Goal: Information Seeking & Learning: Check status

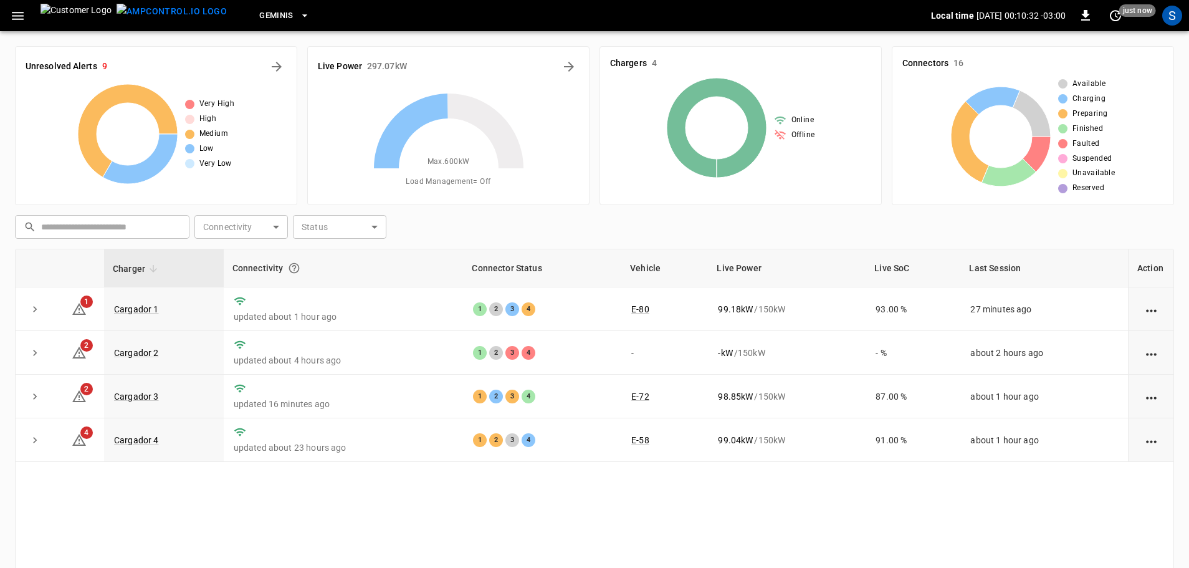
scroll to position [127, 0]
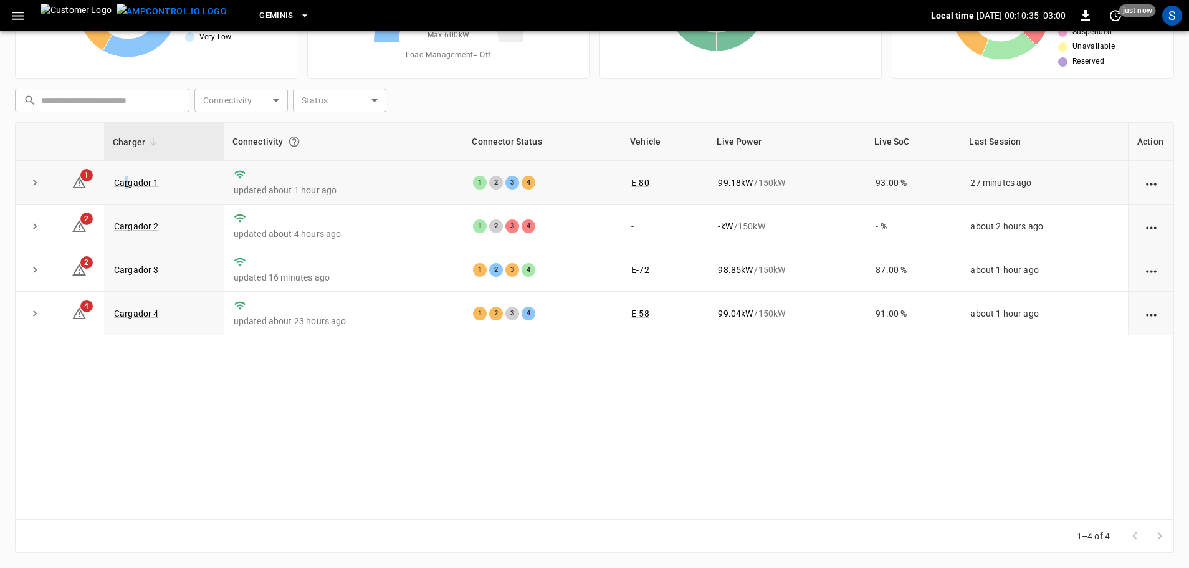
click at [127, 191] on td "Cargador 1" at bounding box center [164, 183] width 120 height 44
click at [145, 180] on link "Cargador 1" at bounding box center [137, 182] width 50 height 15
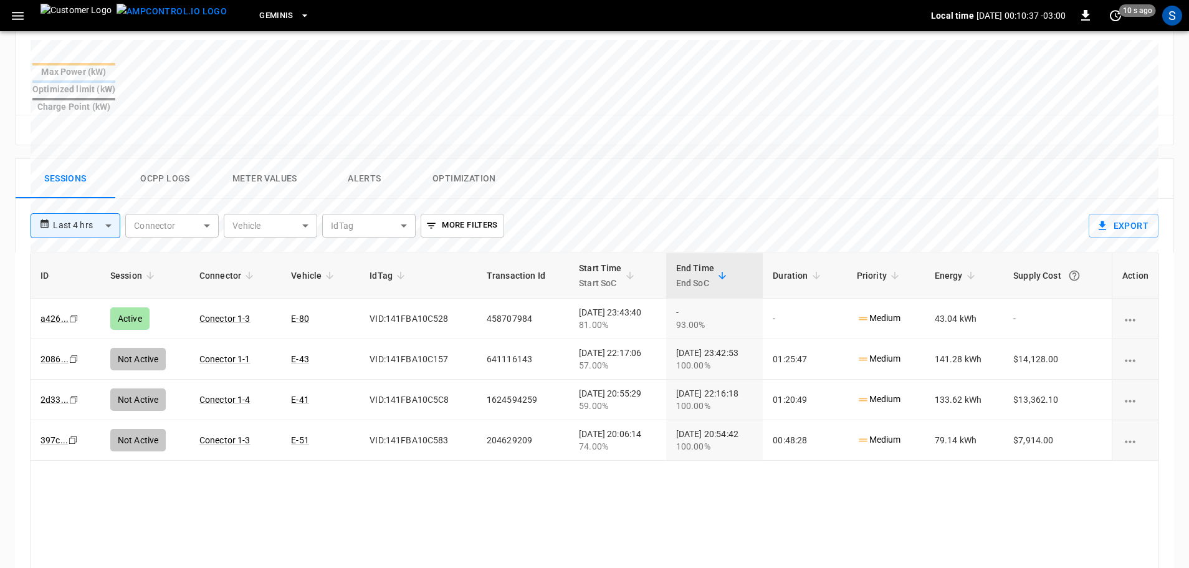
scroll to position [499, 0]
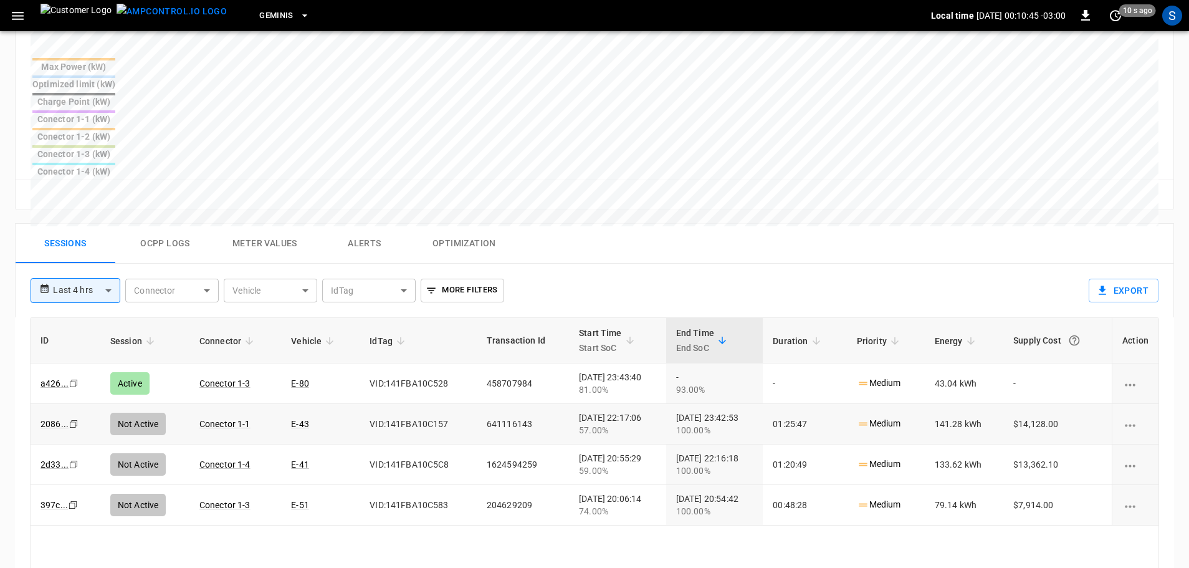
scroll to position [127, 0]
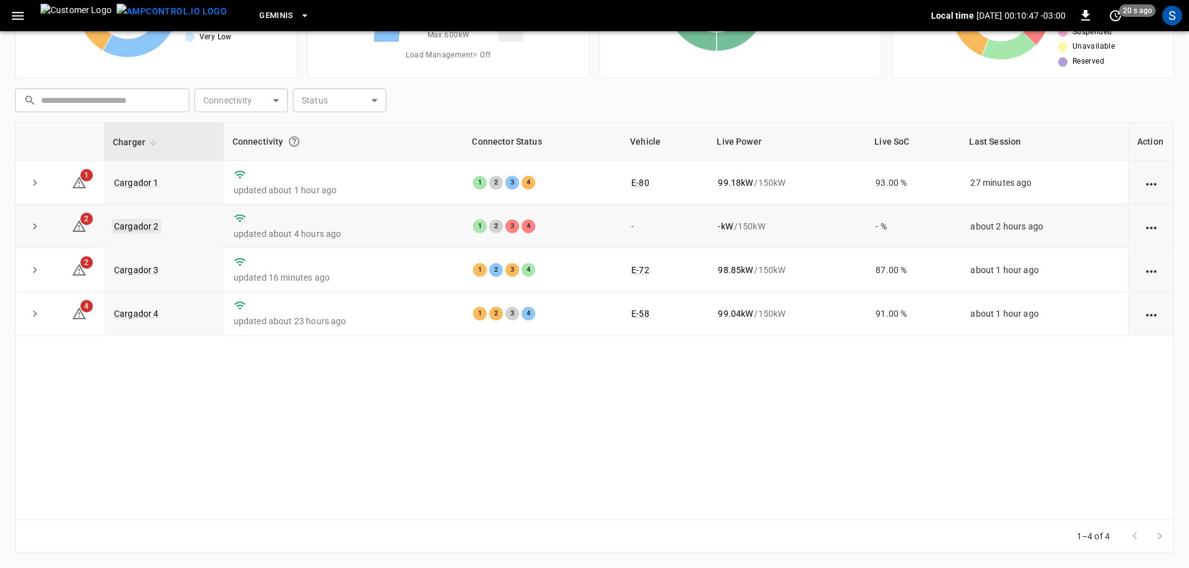
click at [141, 227] on link "Cargador 2" at bounding box center [137, 226] width 50 height 15
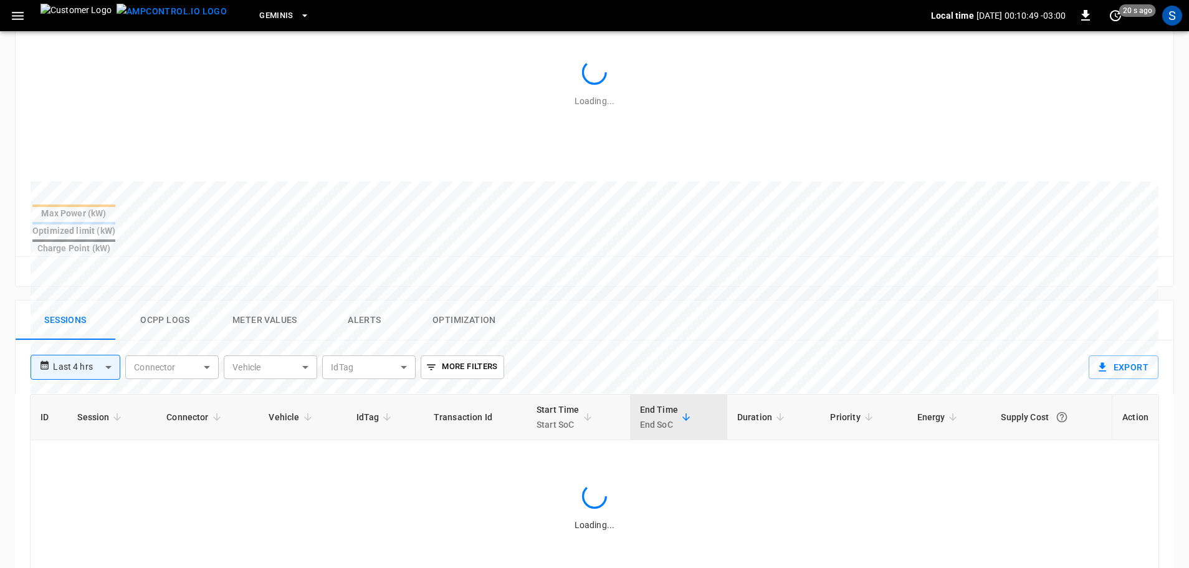
scroll to position [374, 0]
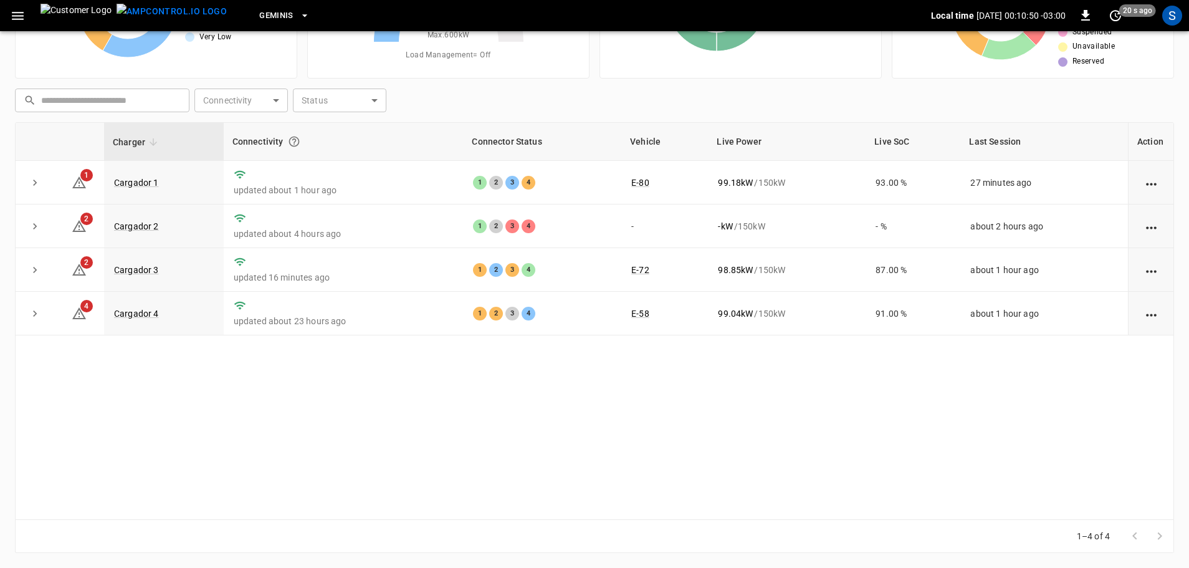
scroll to position [127, 0]
click at [135, 267] on link "Cargador 3" at bounding box center [137, 269] width 50 height 15
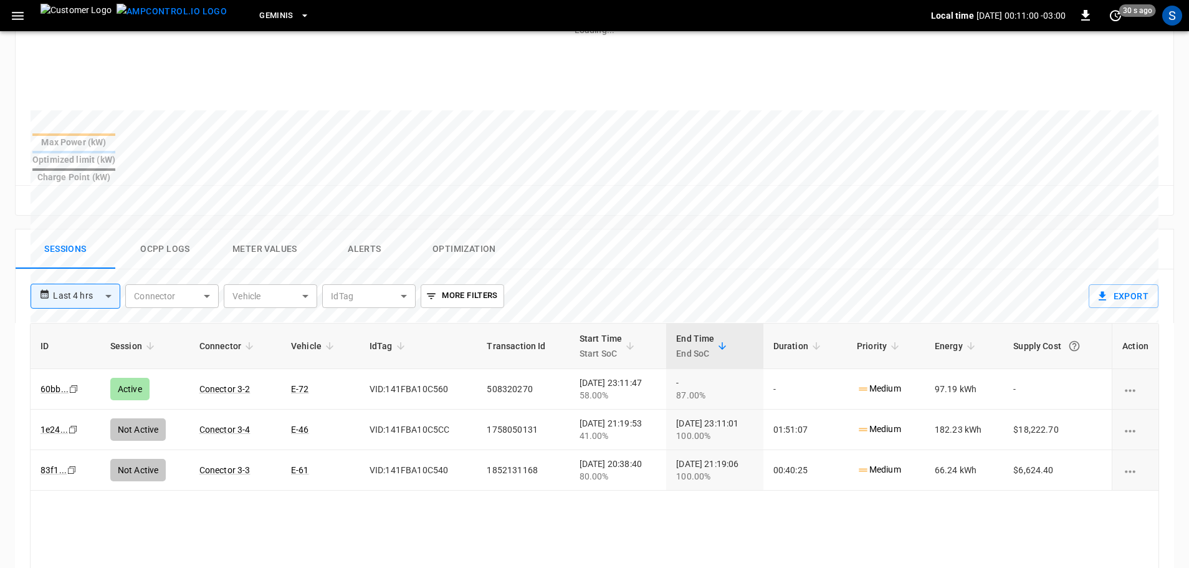
scroll to position [436, 0]
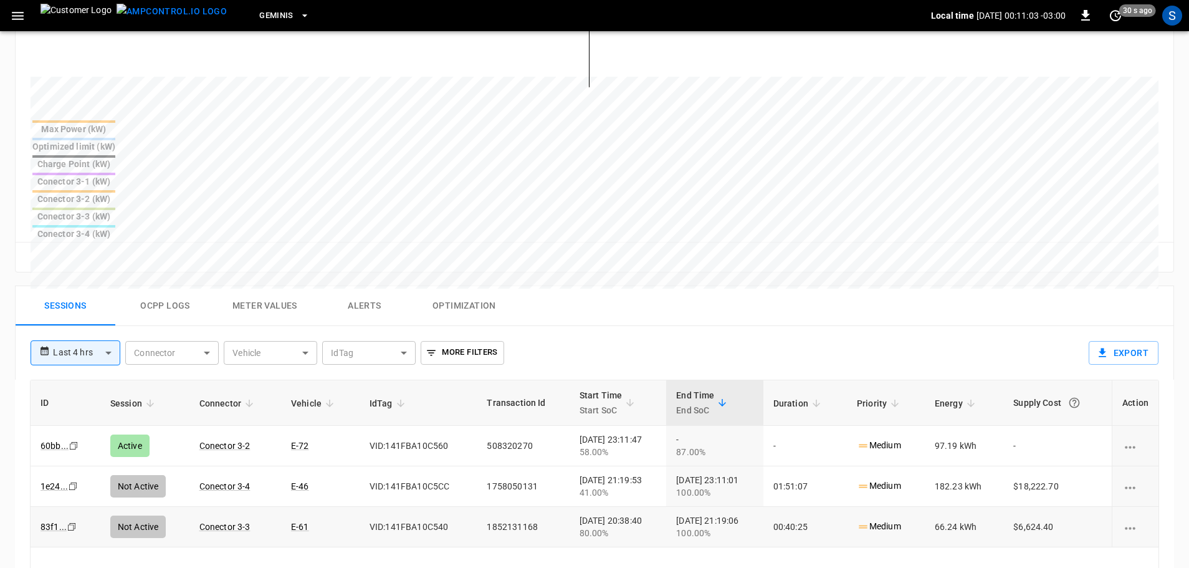
scroll to position [127, 0]
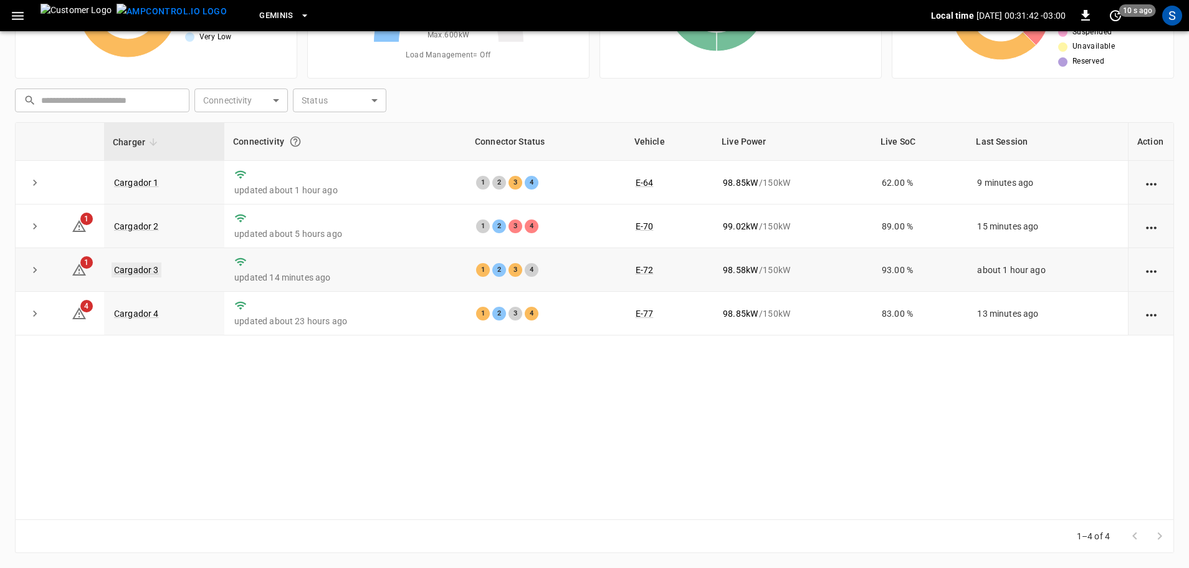
click at [140, 272] on link "Cargador 3" at bounding box center [137, 269] width 50 height 15
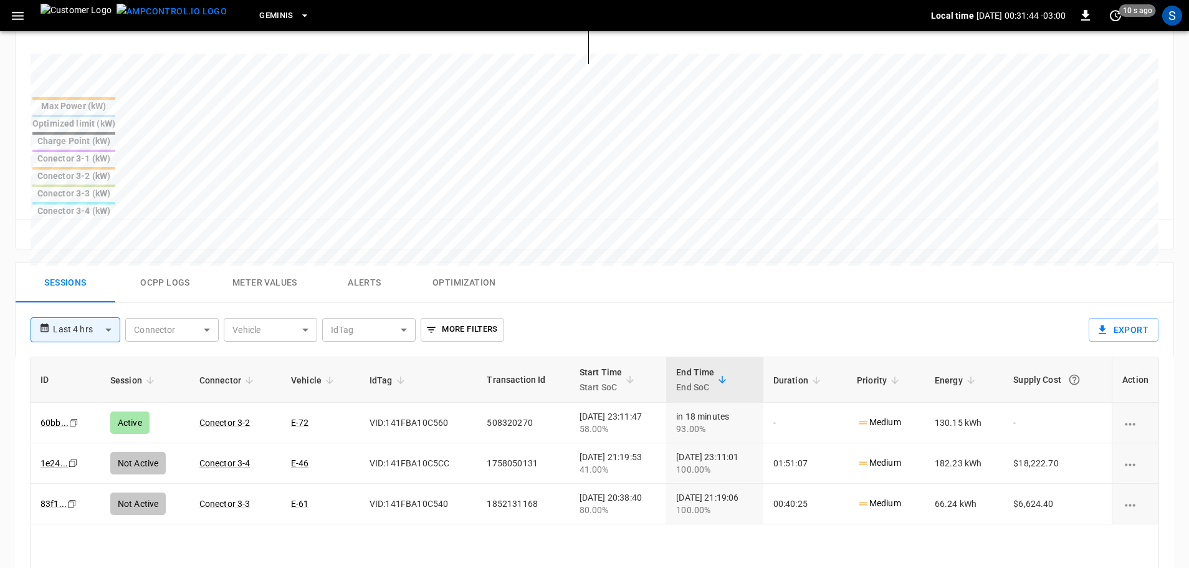
scroll to position [499, 0]
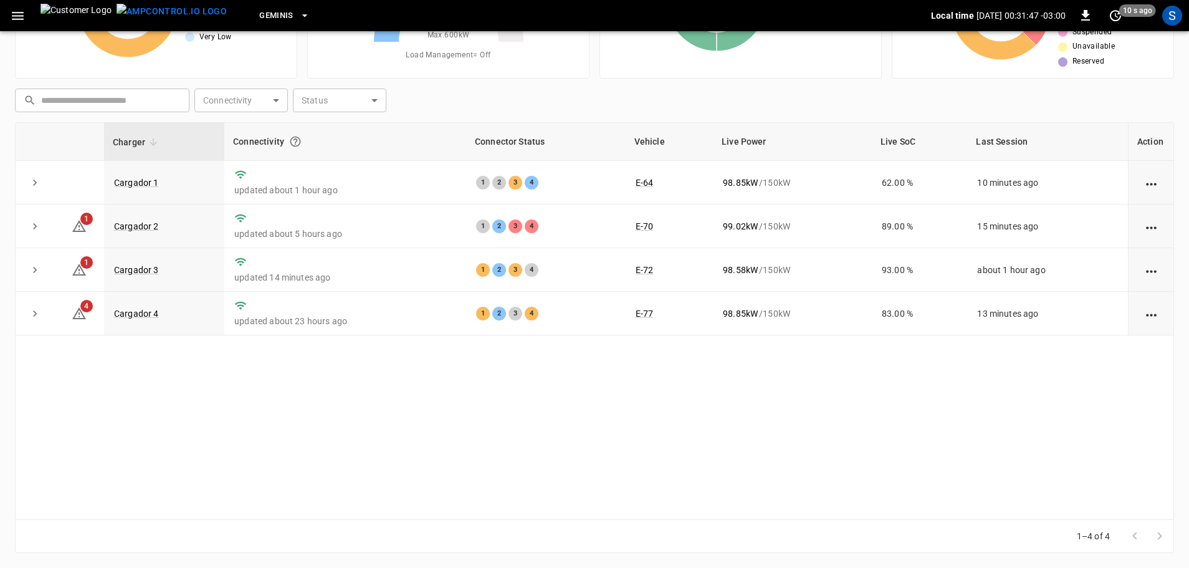
scroll to position [127, 0]
click at [141, 272] on link "Cargador 3" at bounding box center [137, 269] width 50 height 15
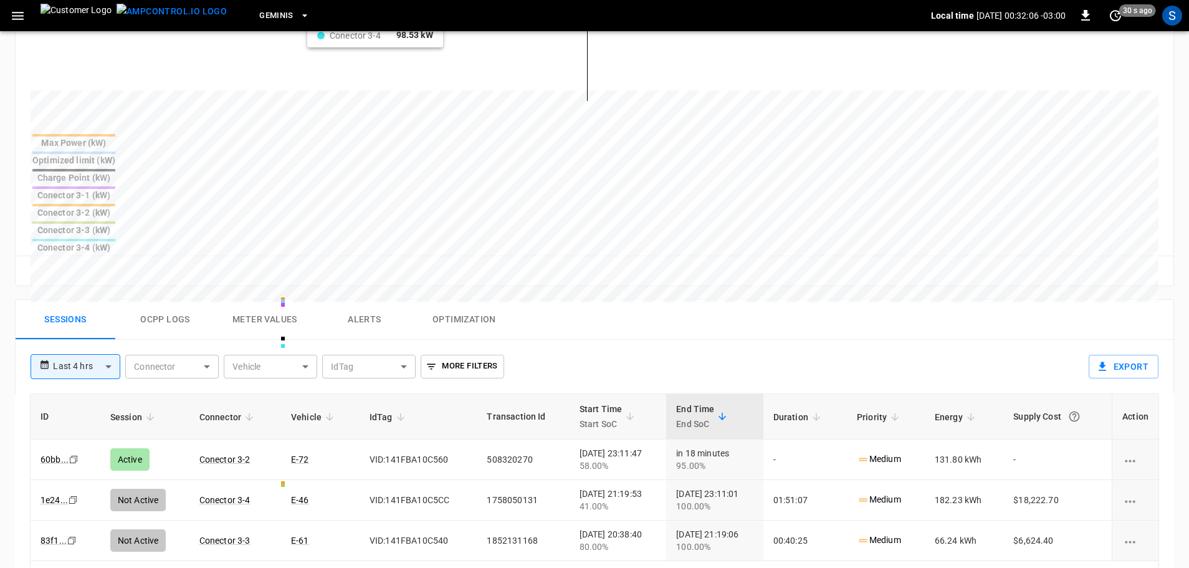
scroll to position [436, 0]
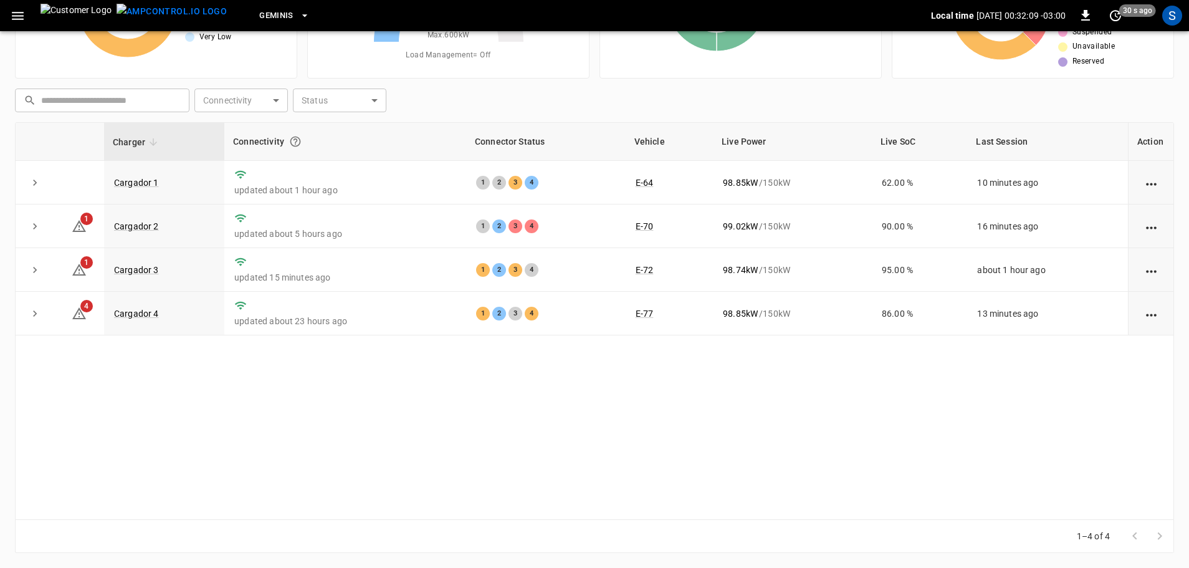
scroll to position [127, 0]
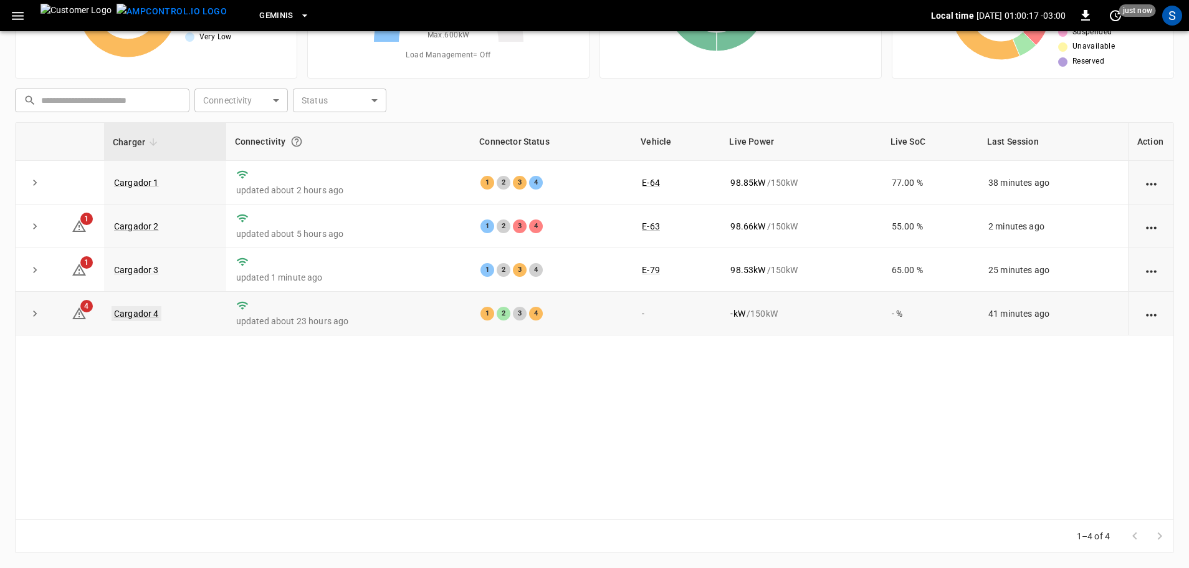
click at [136, 318] on link "Cargador 4" at bounding box center [137, 313] width 50 height 15
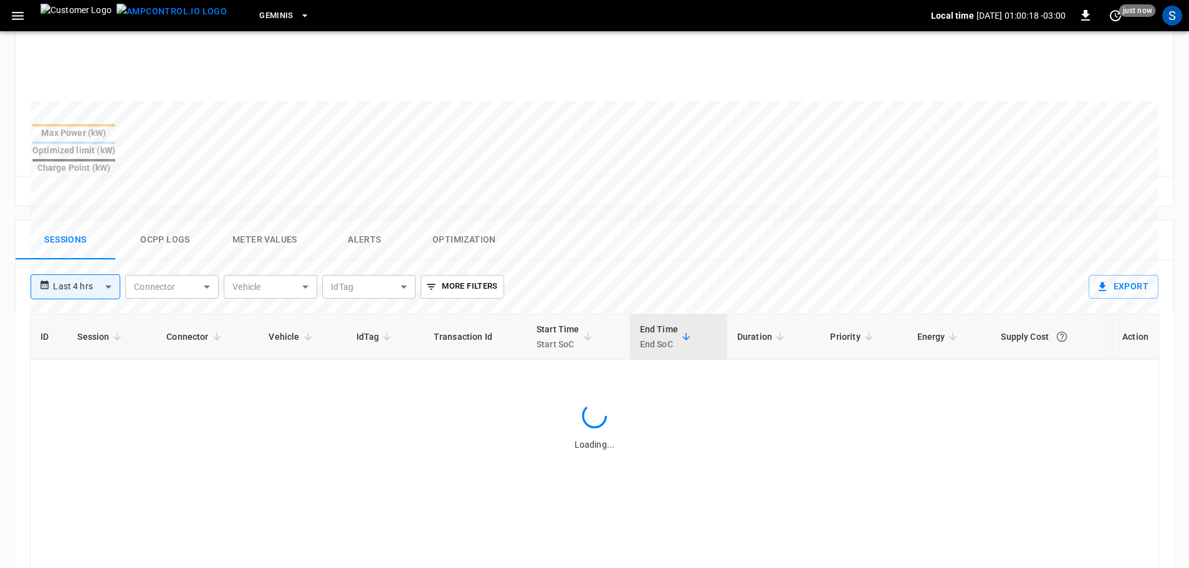
scroll to position [436, 0]
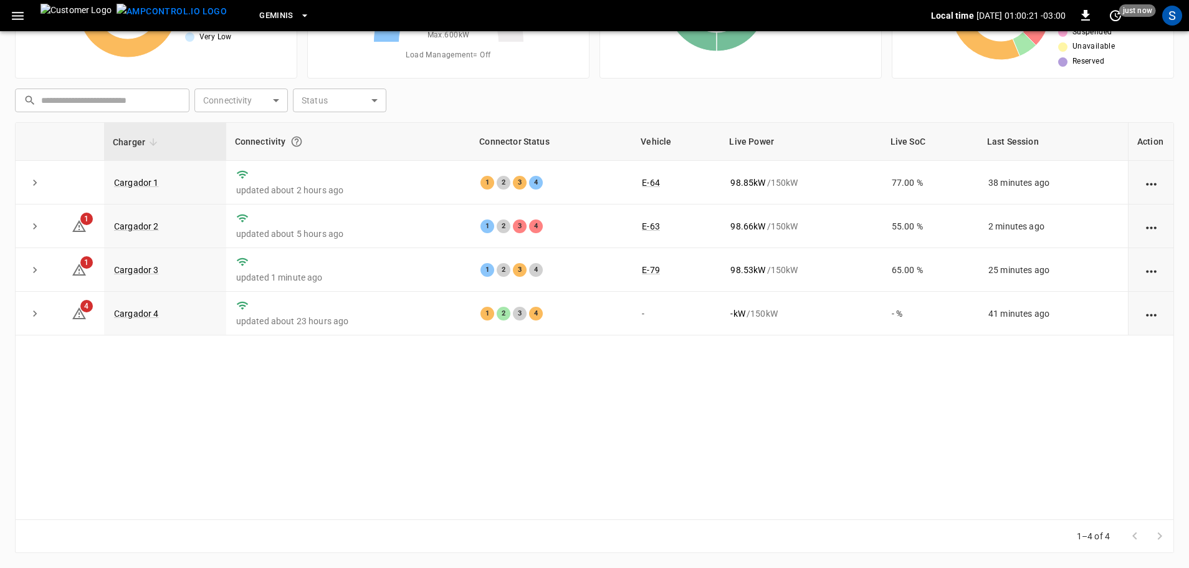
scroll to position [127, 0]
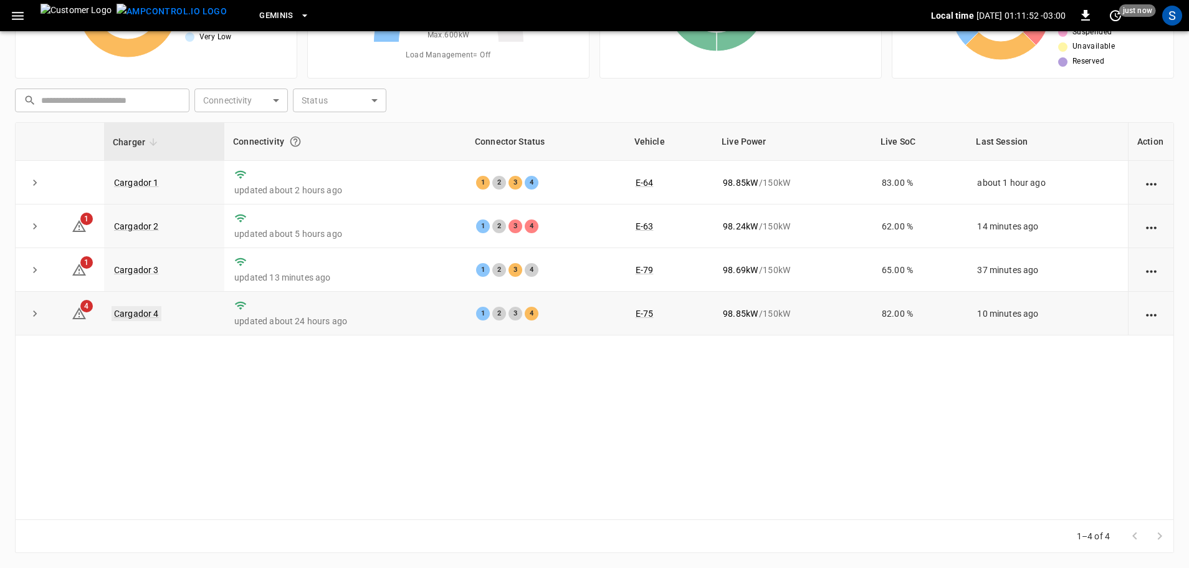
click at [157, 317] on link "Cargador 4" at bounding box center [137, 313] width 50 height 15
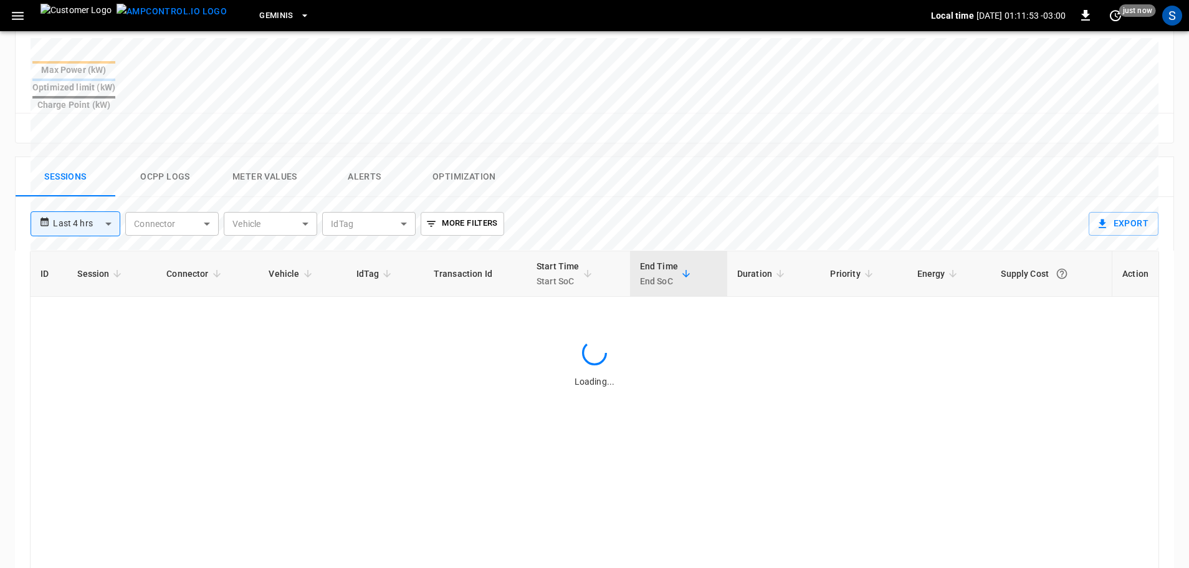
scroll to position [499, 0]
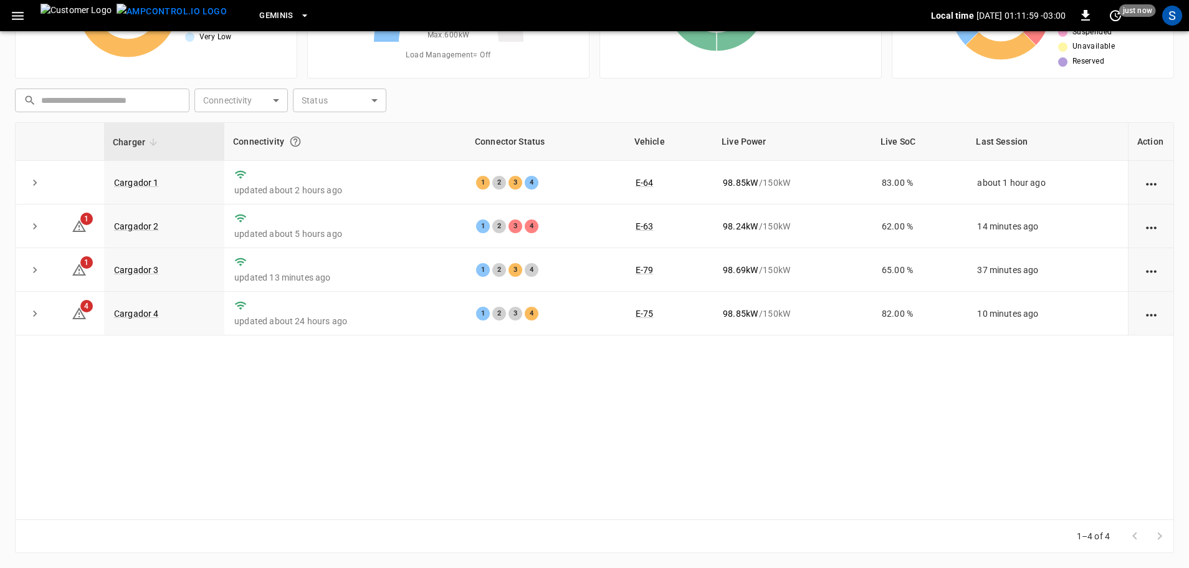
scroll to position [127, 0]
click at [148, 227] on link "Cargador 2" at bounding box center [137, 226] width 50 height 15
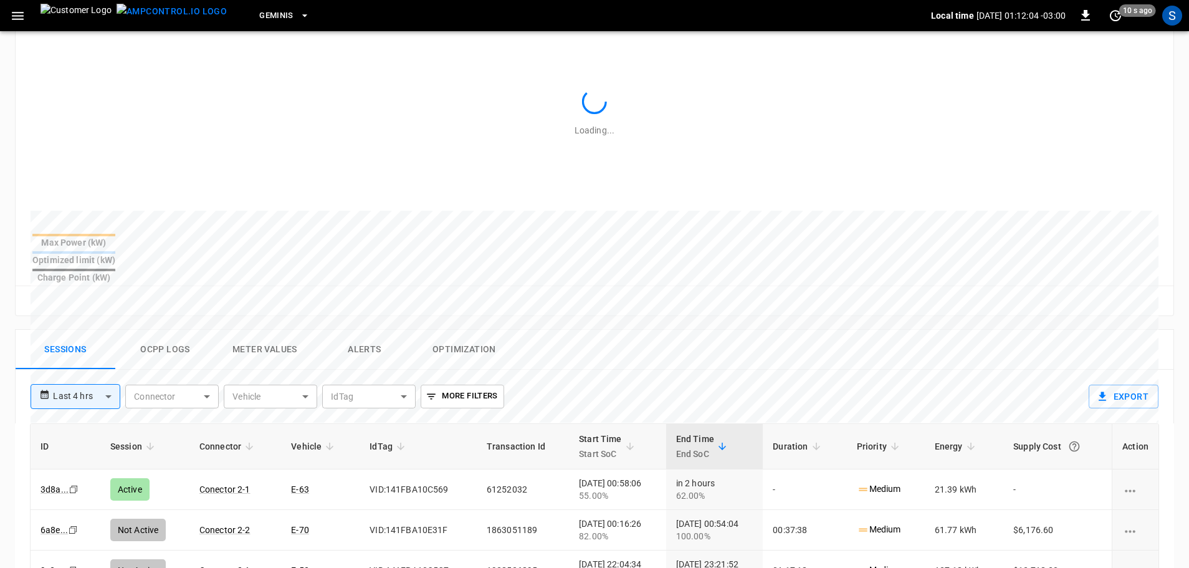
scroll to position [374, 0]
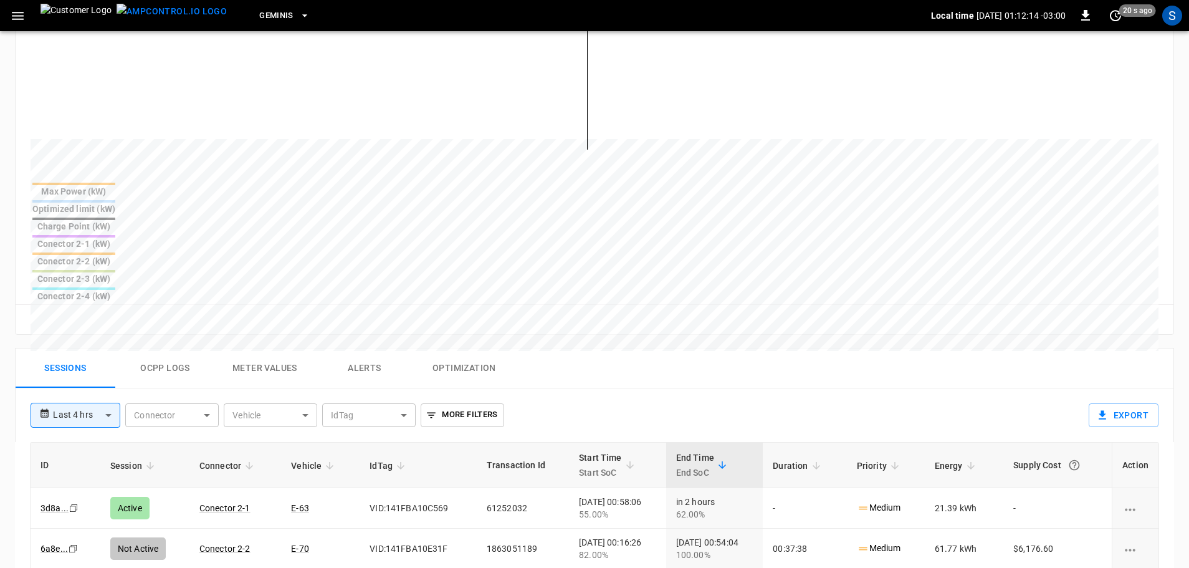
drag, startPoint x: 632, startPoint y: 510, endPoint x: 619, endPoint y: 519, distance: 15.7
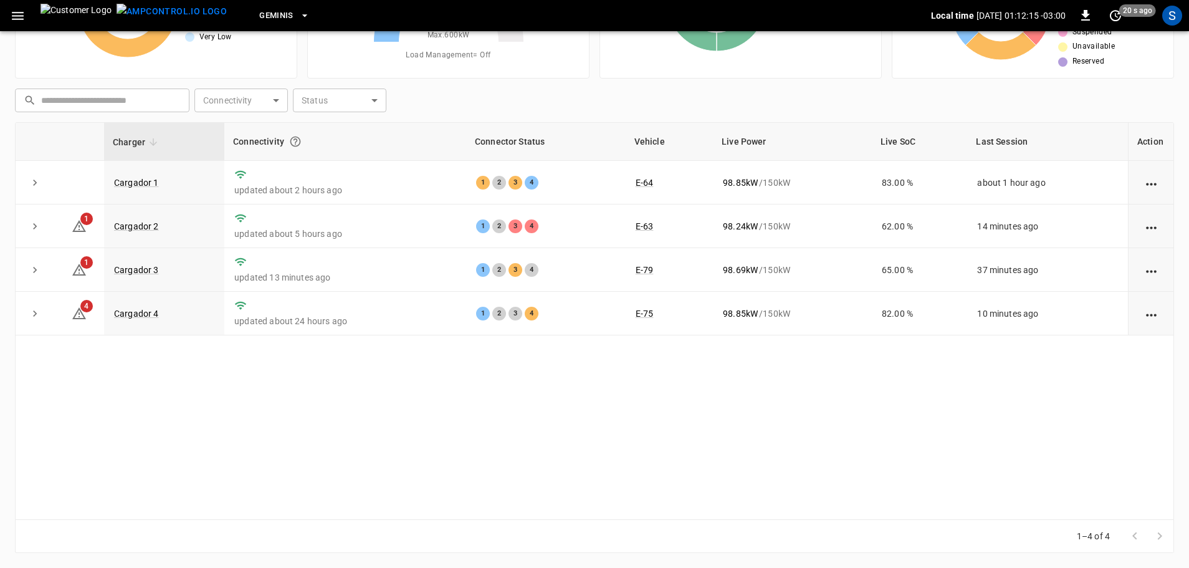
scroll to position [127, 0]
click at [130, 269] on link "Cargador 3" at bounding box center [137, 269] width 50 height 15
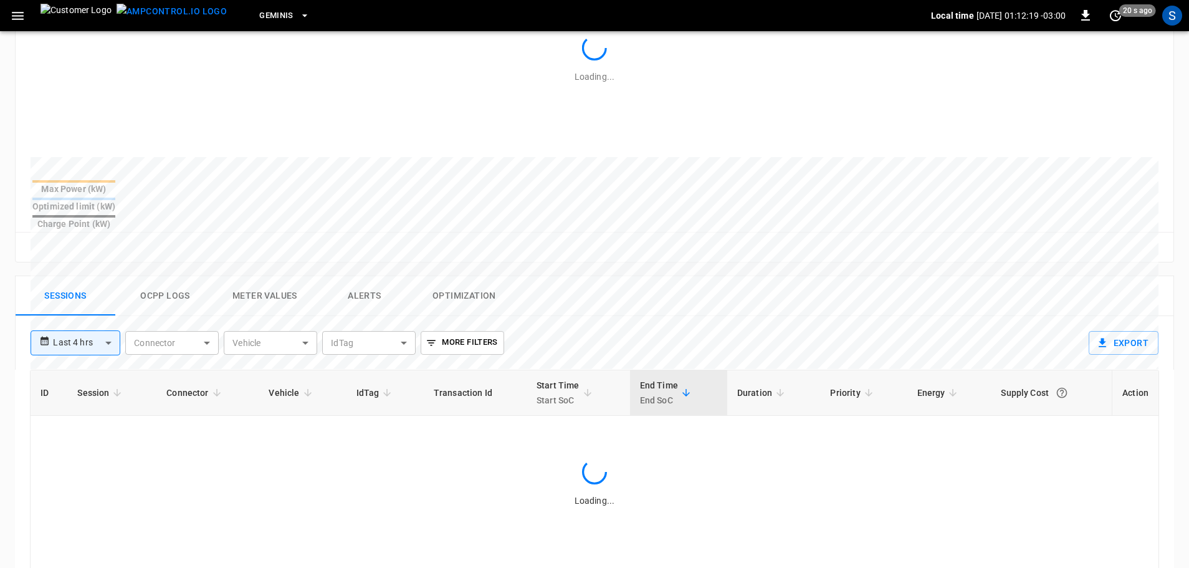
scroll to position [499, 0]
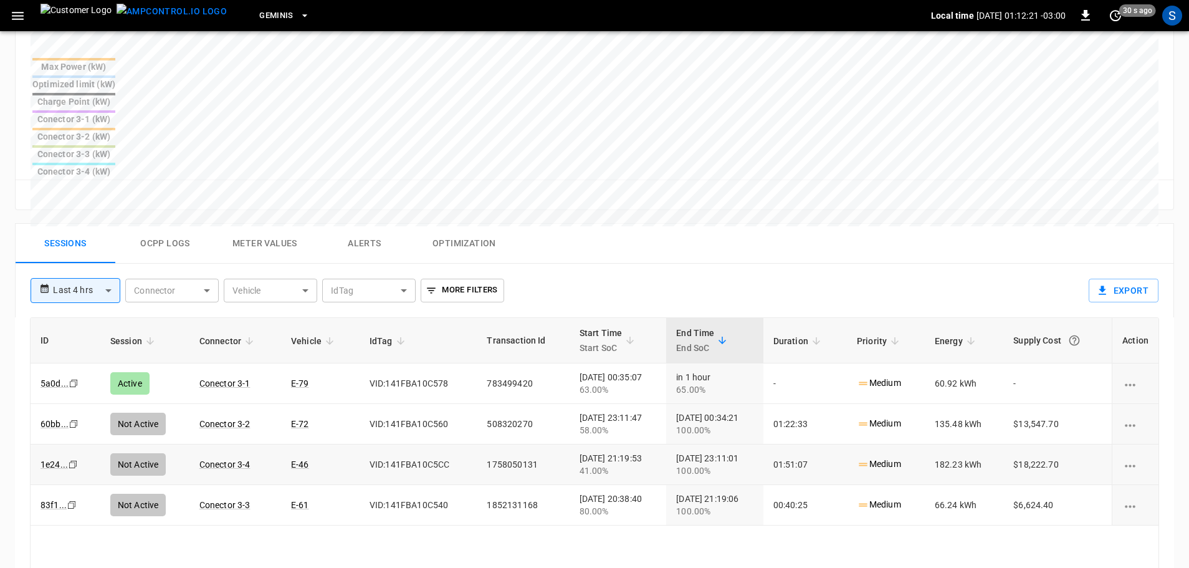
scroll to position [127, 0]
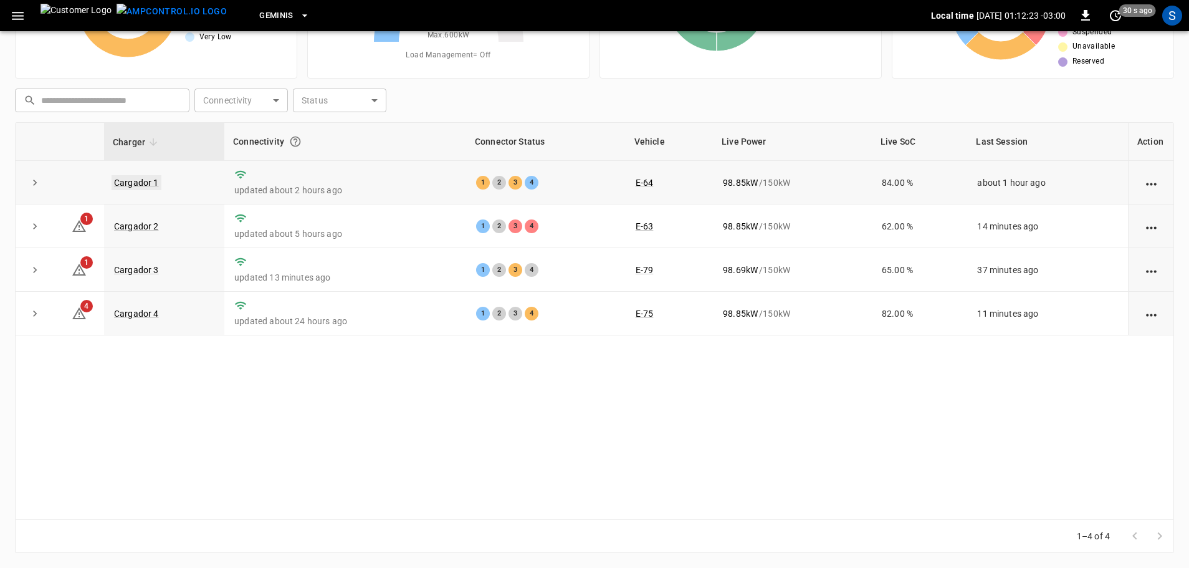
click at [127, 185] on link "Cargador 1" at bounding box center [137, 182] width 50 height 15
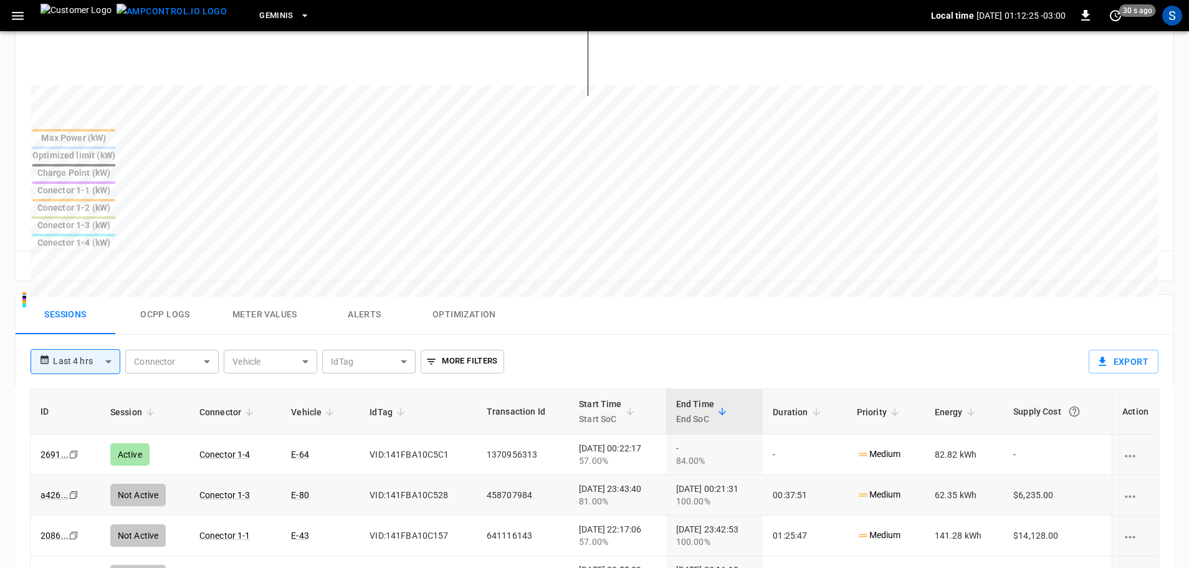
scroll to position [436, 0]
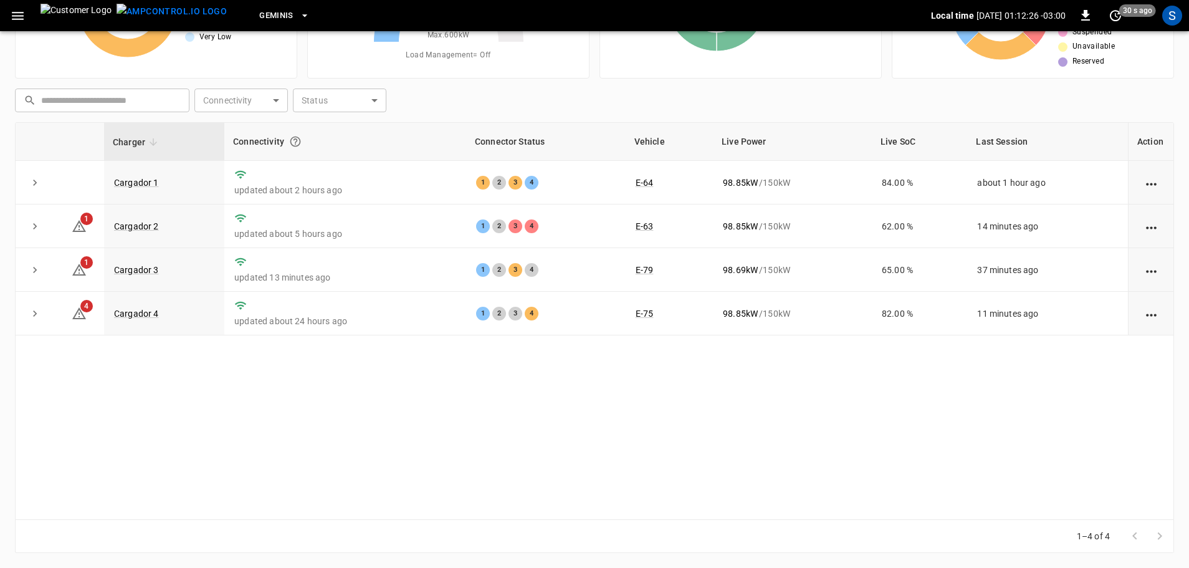
scroll to position [127, 0]
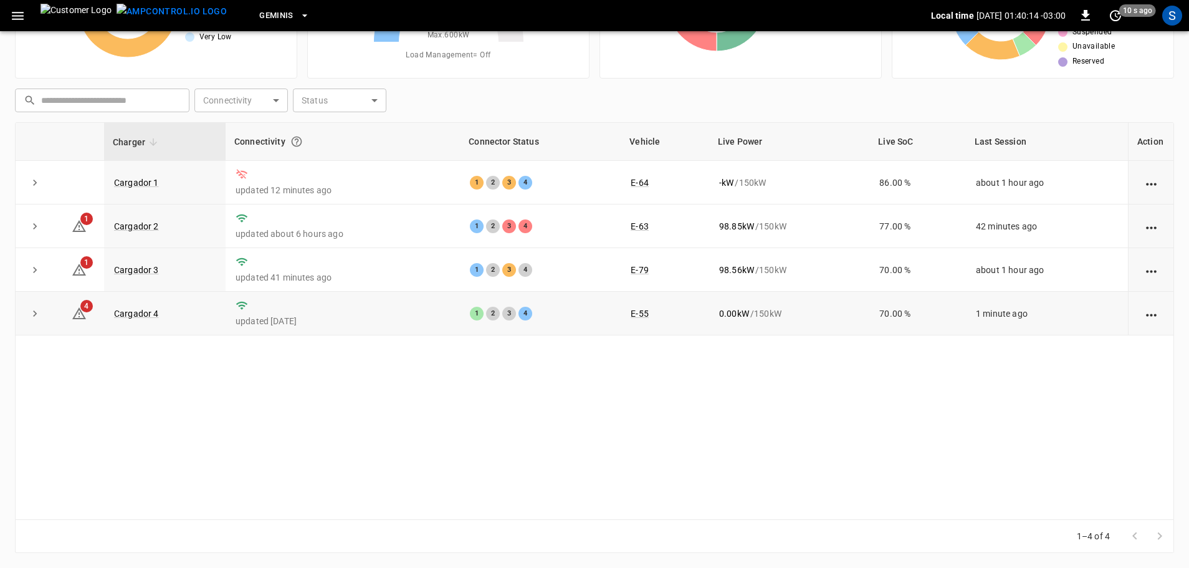
click at [134, 323] on td "Cargador 4" at bounding box center [165, 314] width 122 height 44
click at [124, 318] on link "Cargador 4" at bounding box center [137, 313] width 50 height 15
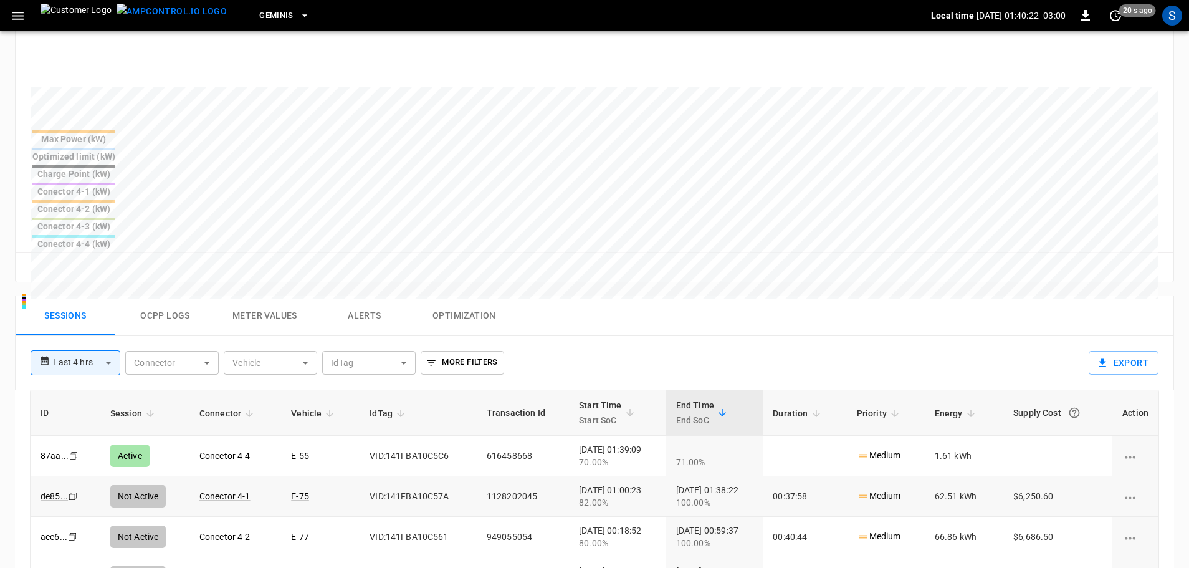
scroll to position [436, 0]
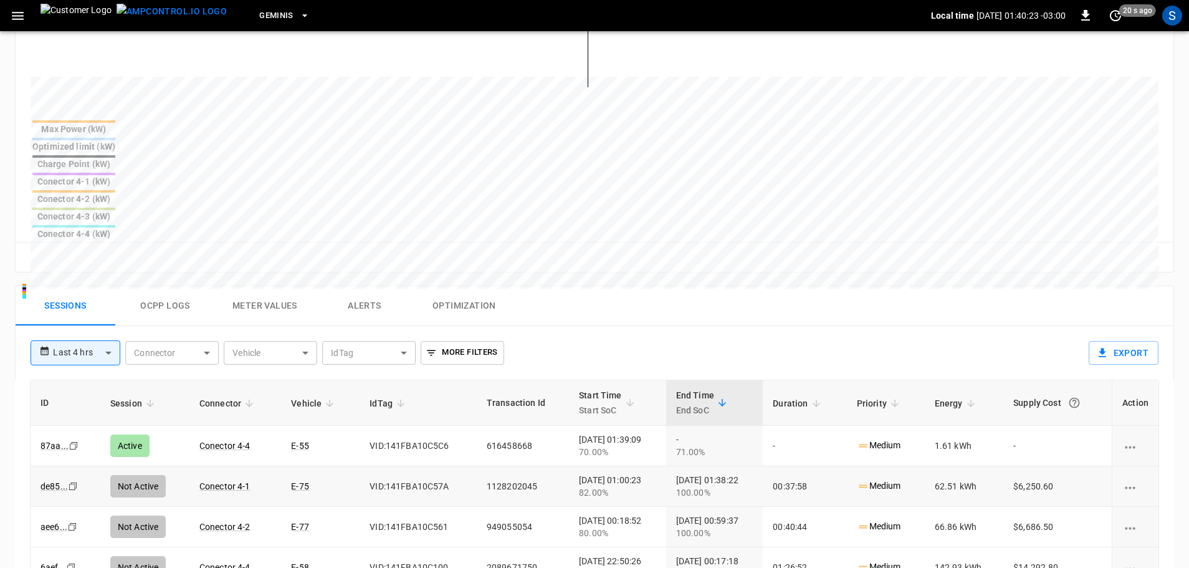
drag, startPoint x: 469, startPoint y: 404, endPoint x: 477, endPoint y: 404, distance: 8.7
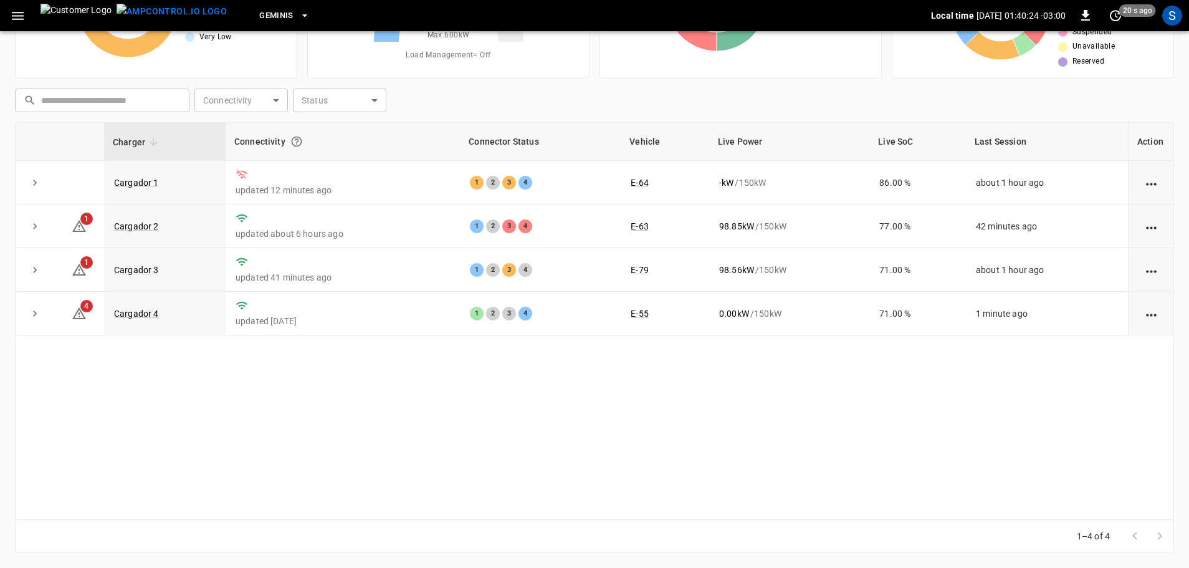
scroll to position [127, 0]
